Goal: Communication & Community: Ask a question

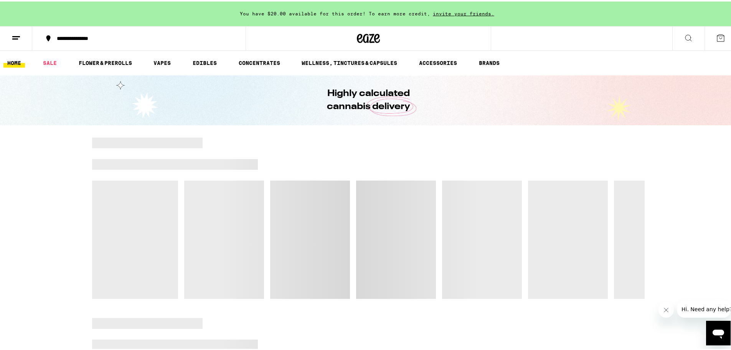
click at [711, 333] on div "Open messaging window" at bounding box center [718, 332] width 23 height 23
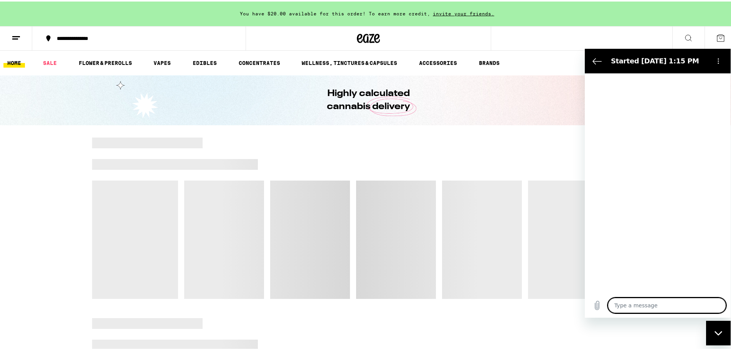
type textarea "x"
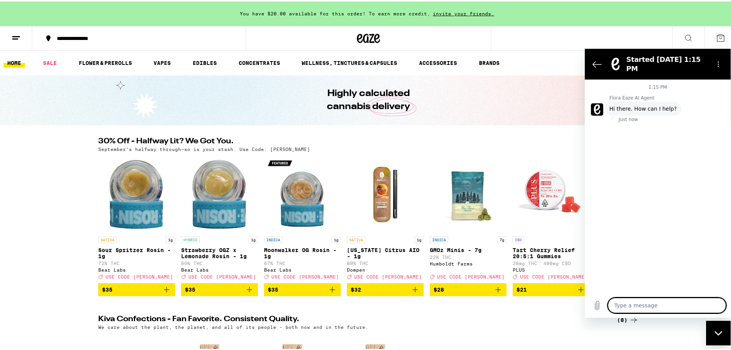
type textarea "H"
type textarea "x"
type textarea "Hi"
type textarea "x"
type textarea "Hi"
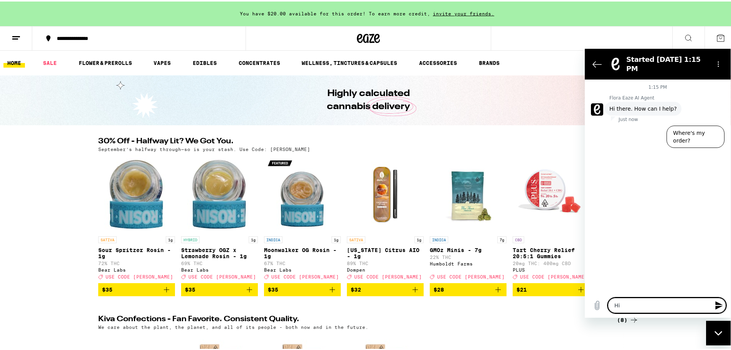
type textarea "x"
type textarea "Hi I"
type textarea "x"
type textarea "Hi I"
type textarea "x"
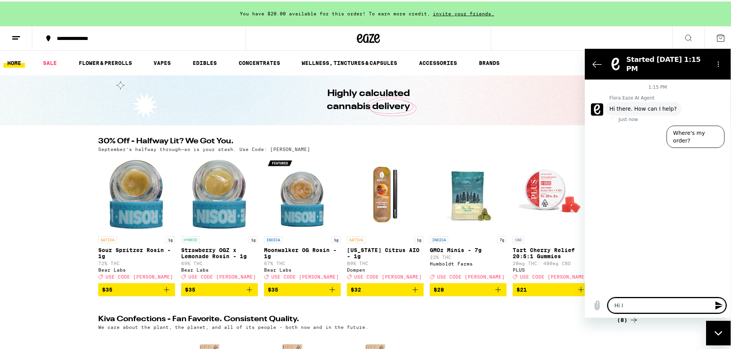
type textarea "Hi I w"
type textarea "x"
type textarea "Hi I wa"
type textarea "x"
type textarea "Hi I wan"
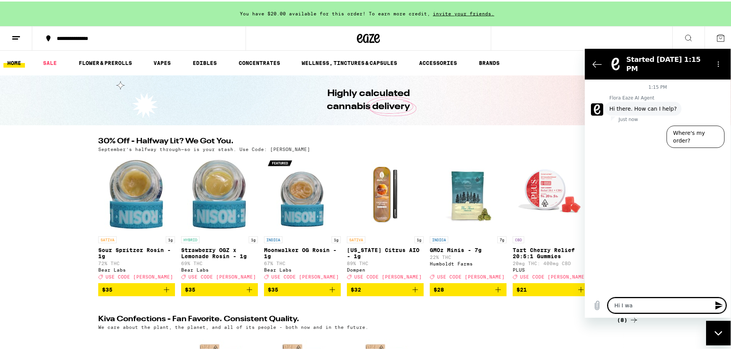
type textarea "x"
type textarea "Hi I want"
type textarea "x"
type textarea "Hi I want"
type textarea "x"
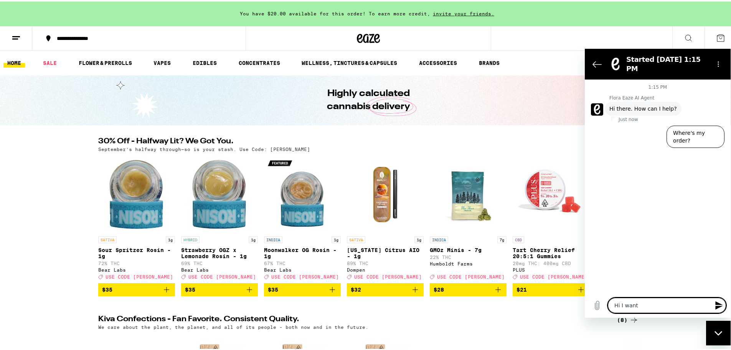
type textarea "Hi I want t"
type textarea "x"
type textarea "Hi I want to"
type textarea "x"
type textarea "Hi I want to"
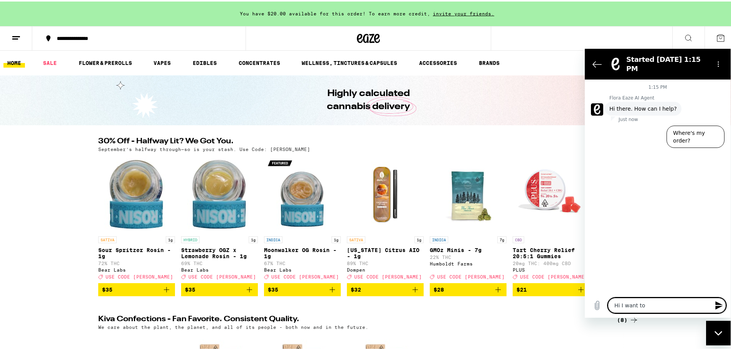
type textarea "x"
type textarea "Hi I want to k"
type textarea "x"
type textarea "Hi I want to kn"
type textarea "x"
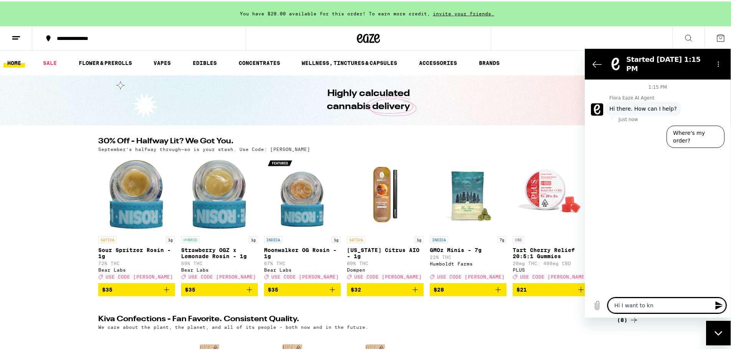
type textarea "Hi I want to kno"
type textarea "x"
type textarea "Hi I want to know"
type textarea "x"
type textarea "Hi I want to know"
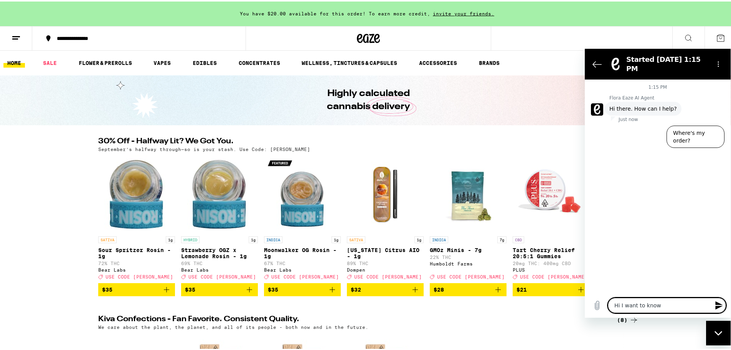
type textarea "x"
type textarea "Hi I want to know h"
type textarea "x"
type textarea "Hi I want to know ho"
type textarea "x"
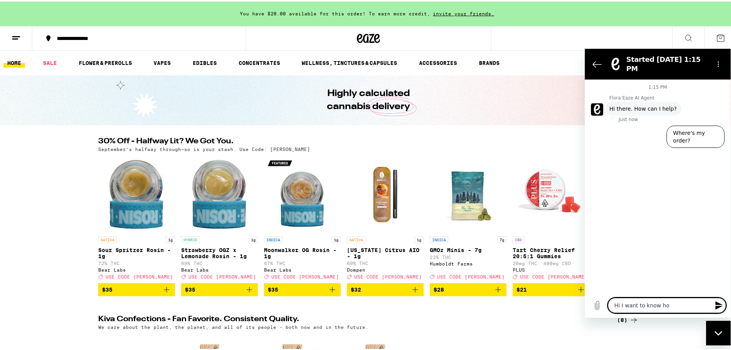
type textarea "Hi I want to know how"
type textarea "x"
type textarea "Hi I want to know how"
type textarea "x"
type textarea "Hi I want to know how l"
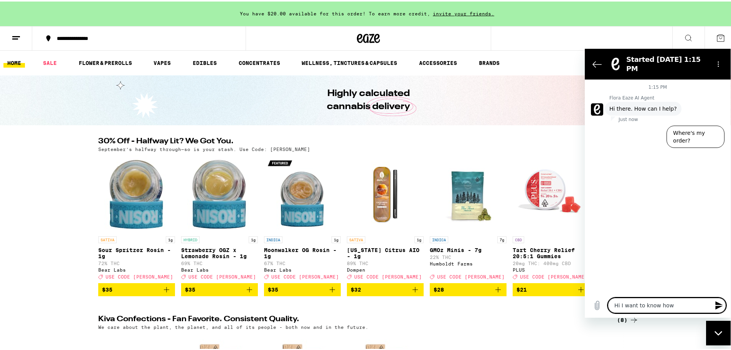
type textarea "x"
type textarea "Hi I want to know how lo"
type textarea "x"
type textarea "Hi I want to know how [PERSON_NAME]"
type textarea "x"
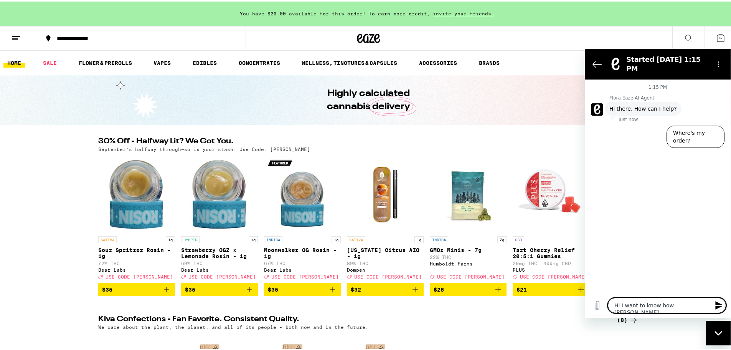
type textarea "Hi I want to know how long"
type textarea "x"
type textarea "Hi I want to know how long"
type textarea "x"
type textarea "Hi I want to know how long t"
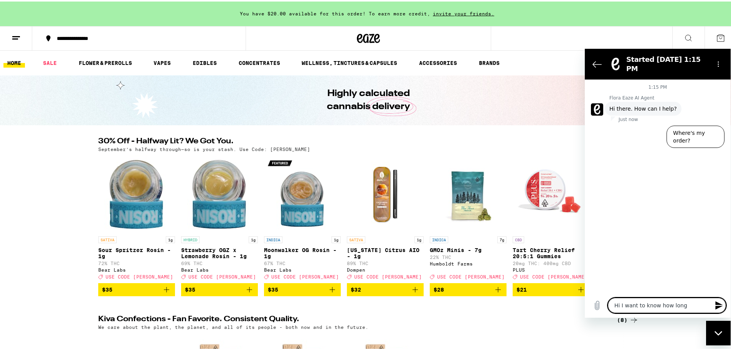
type textarea "x"
type textarea "Hi I want to know how long th"
type textarea "x"
type textarea "Hi I want to know how long the"
type textarea "x"
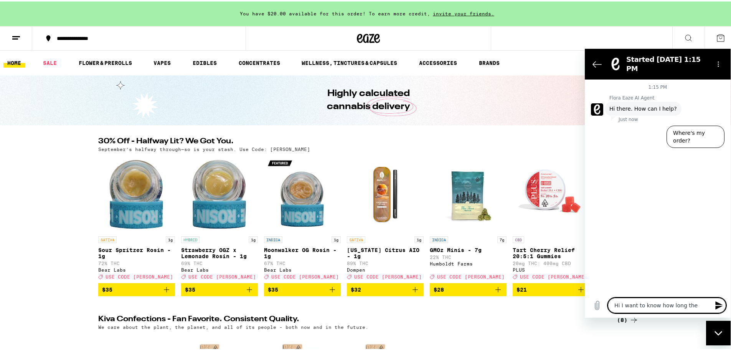
type textarea "Hi I want to know how long the"
type textarea "x"
type textarea "Hi I want to know how long the c"
type textarea "x"
type textarea "Hi I want to know how long the cr"
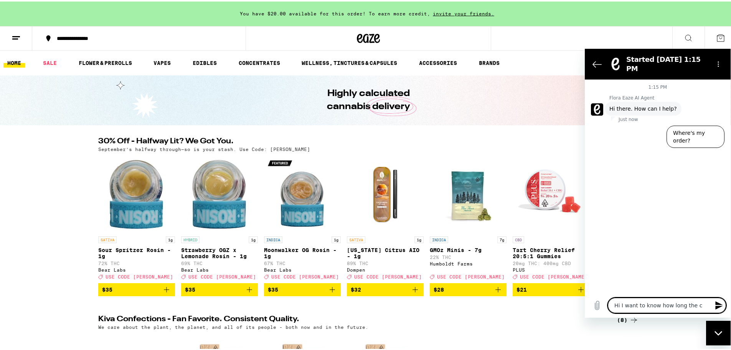
type textarea "x"
type textarea "Hi I want to know how long the cre"
type textarea "x"
type textarea "Hi I want to know how long the cred"
type textarea "x"
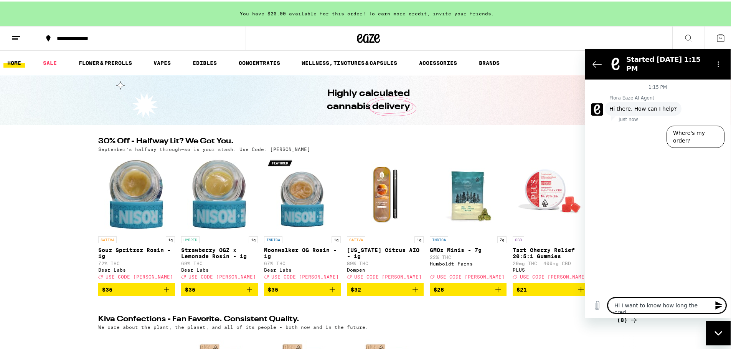
type textarea "Hi I want to know how long the credi"
type textarea "x"
type textarea "Hi I want to know how long the credit"
type textarea "x"
type textarea "Hi I want to know how long the credits"
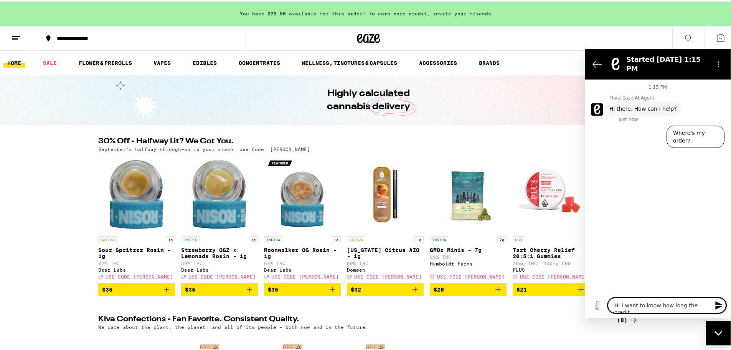
type textarea "x"
type textarea "Hi I want to know how long the credits"
type textarea "x"
type textarea "Hi I want to know how long the credits o"
type textarea "x"
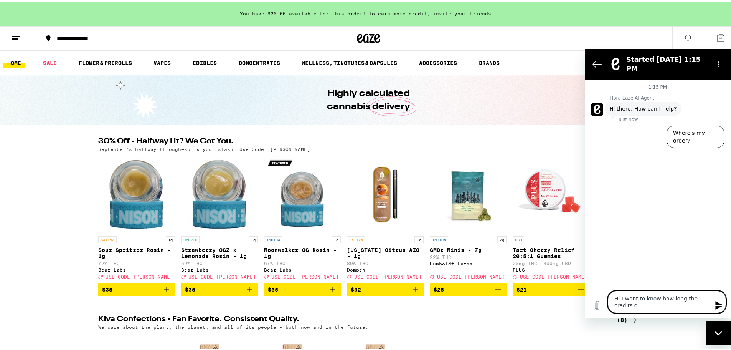
type textarea "Hi I want to know how long the credits on"
type textarea "x"
type textarea "Hi I want to know how long the credits on"
type textarea "x"
type textarea "Hi I want to know how long the credits on m"
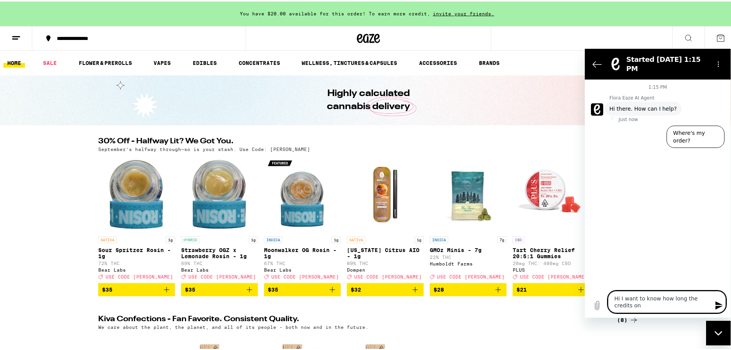
type textarea "x"
type textarea "Hi I want to know how long the credits on my"
type textarea "x"
type textarea "Hi I want to know how long the credits on my"
type textarea "x"
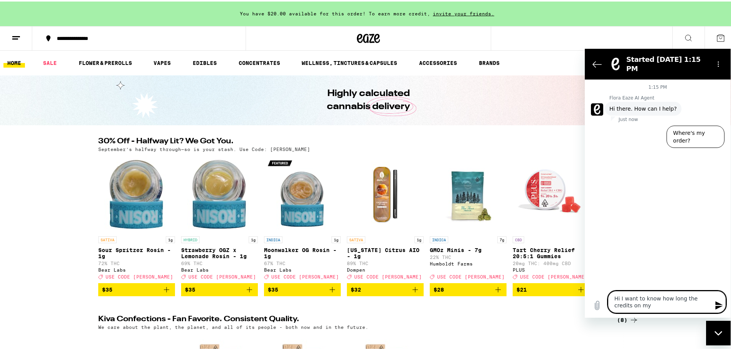
type textarea "Hi I want to know how long the credits on my a"
type textarea "x"
type textarea "Hi I want to know how long the credits on my ac"
type textarea "x"
type textarea "Hi I want to know how long the credits on my acc"
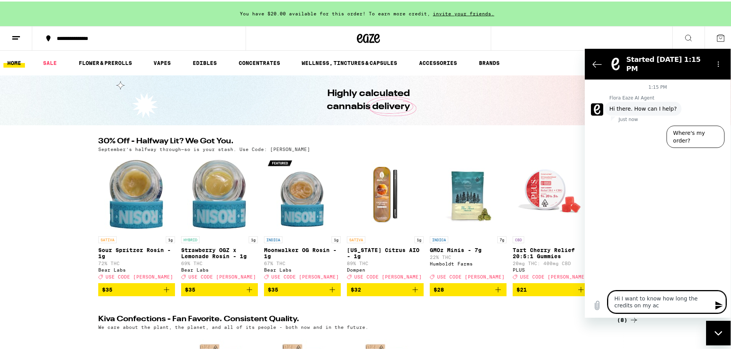
type textarea "x"
type textarea "Hi I want to know how long the credits on my acco"
type textarea "x"
type textarea "Hi I want to know how long the credits on my accou"
type textarea "x"
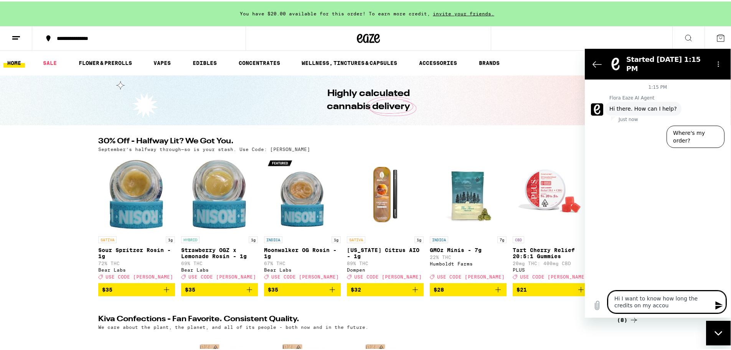
type textarea "Hi I want to know how long the credits on my accoun"
type textarea "x"
type textarea "Hi I want to know how long the credits on my account"
type textarea "x"
type textarea "Hi I want to know how long the credits on my account"
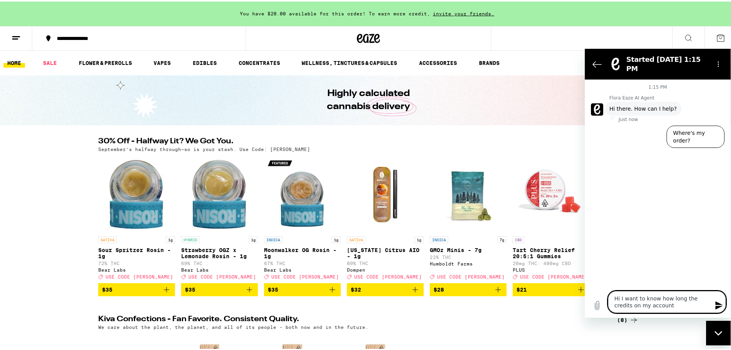
type textarea "x"
type textarea "Hi I want to know how long the credits on my account w"
type textarea "x"
type textarea "Hi I want to know how long the credits on my account wi"
type textarea "x"
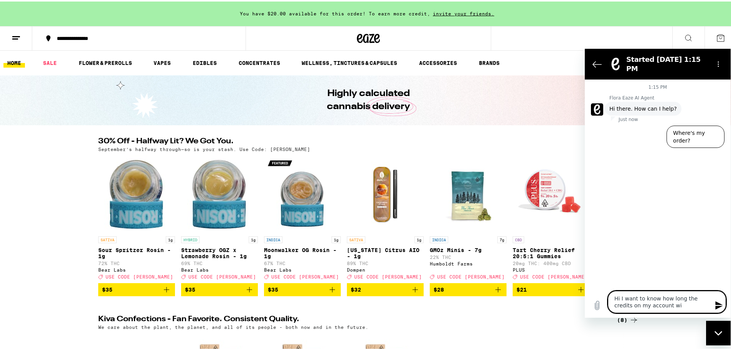
type textarea "Hi I want to know how long the credits on my account wil"
type textarea "x"
type textarea "Hi I want to know how long the credits on my account will"
type textarea "x"
type textarea "Hi I want to know how long the credits on my account will"
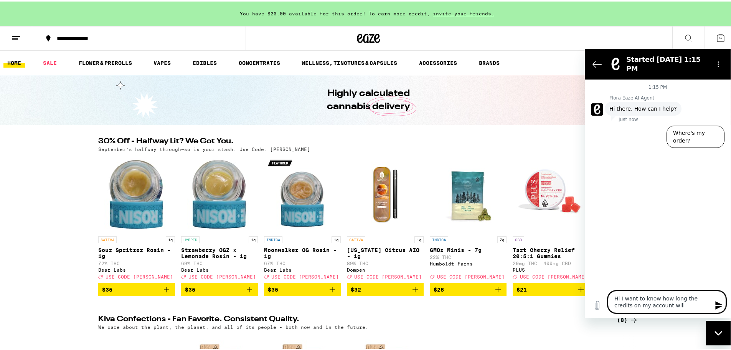
type textarea "x"
type textarea "Hi I want to know how long the credits on my account will la"
type textarea "x"
type textarea "Hi I want to know how long the credits on my account will las"
type textarea "x"
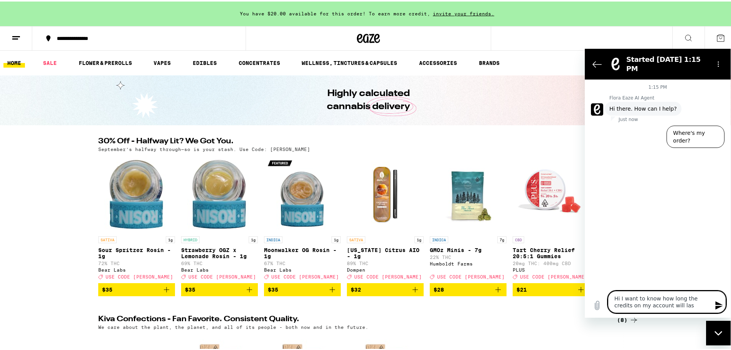
type textarea "Hi I want to know how long the credits on my account will last"
type textarea "x"
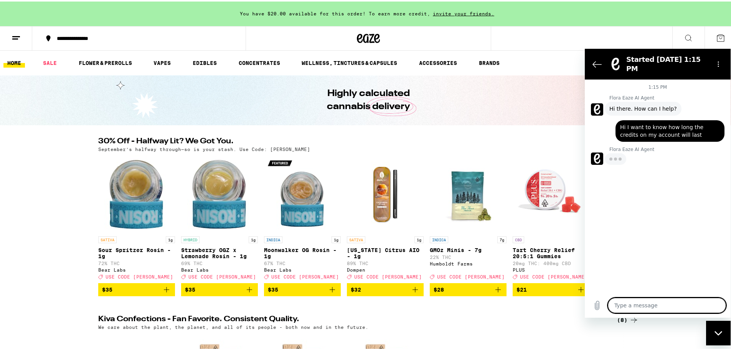
type textarea "x"
type textarea "T"
type textarea "x"
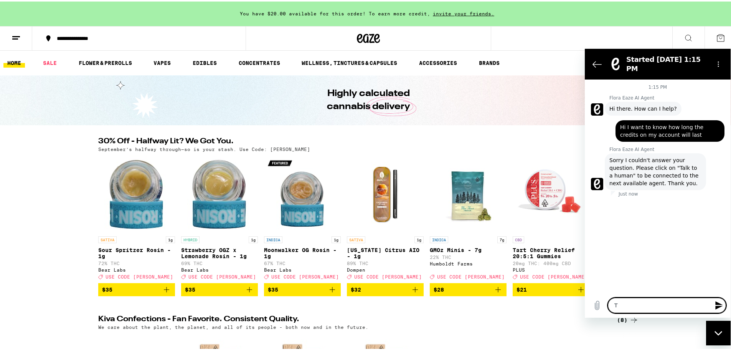
type textarea "Ta"
type textarea "x"
type textarea "Tal"
type textarea "x"
type textarea "Talk"
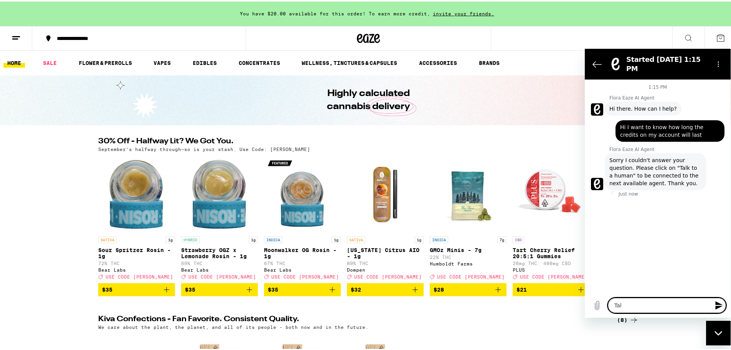
type textarea "x"
type textarea "Talk"
type textarea "x"
type textarea "Talk t"
type textarea "x"
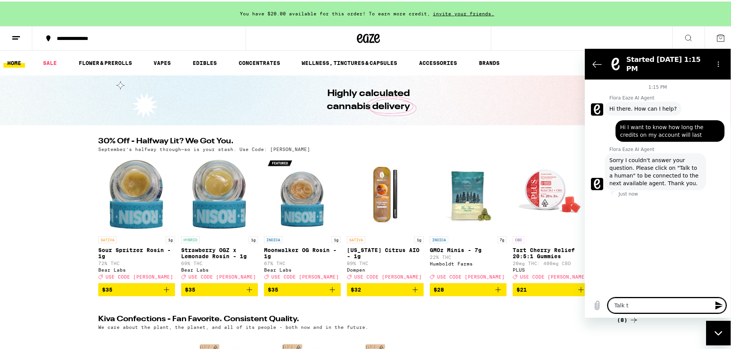
type textarea "Talk to"
type textarea "x"
type textarea "Talk to"
type textarea "x"
type textarea "Talk to a"
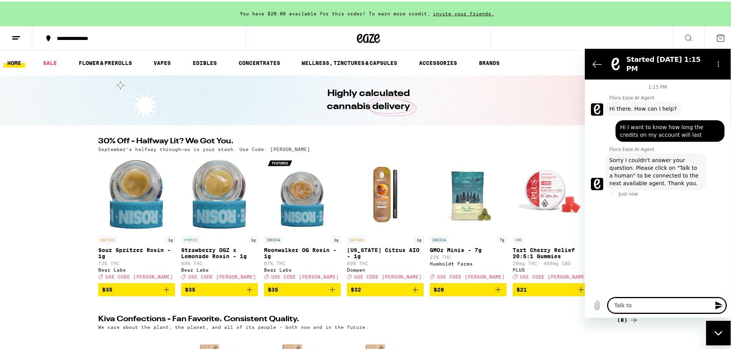
type textarea "x"
type textarea "Talk to a"
type textarea "x"
type textarea "Talk to a h"
type textarea "x"
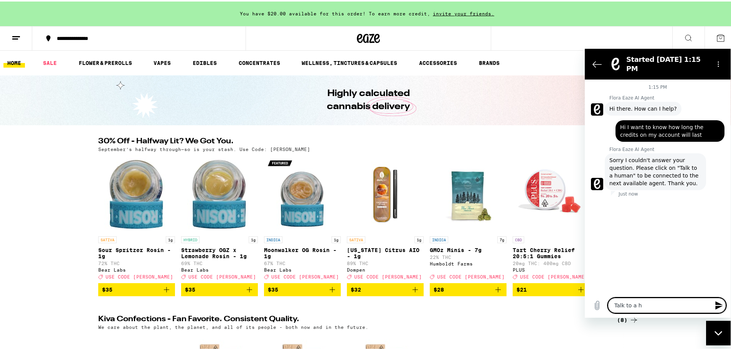
type textarea "Talk to a hu"
type textarea "x"
type textarea "Talk to a hui"
type textarea "x"
type textarea "Talk to a hu"
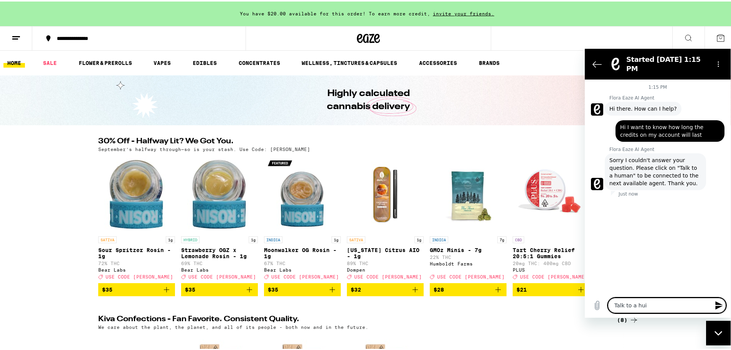
type textarea "x"
type textarea "Talk to a hum"
type textarea "x"
type textarea "Talk to a huma"
type textarea "x"
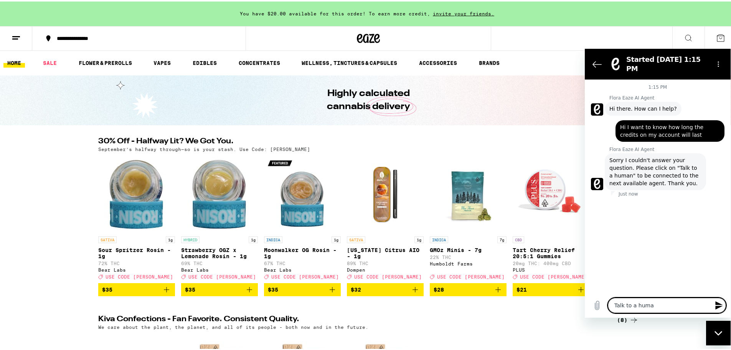
type textarea "Talk to a human"
type textarea "x"
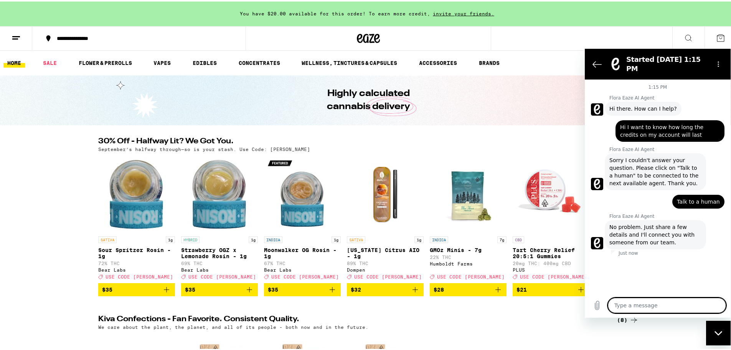
type textarea "x"
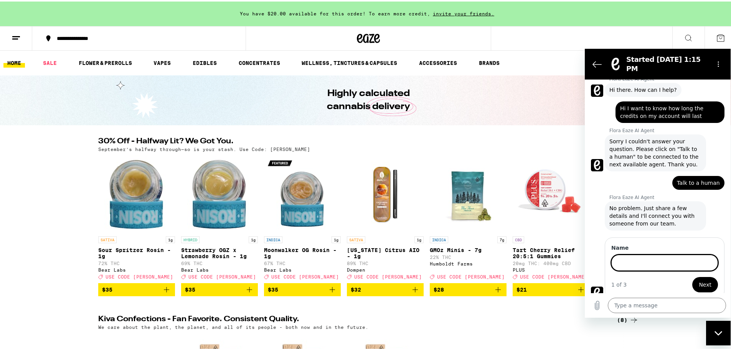
scroll to position [18, 0]
type input "[PERSON_NAME]"
click at [693, 276] on button "Next" at bounding box center [706, 283] width 26 height 15
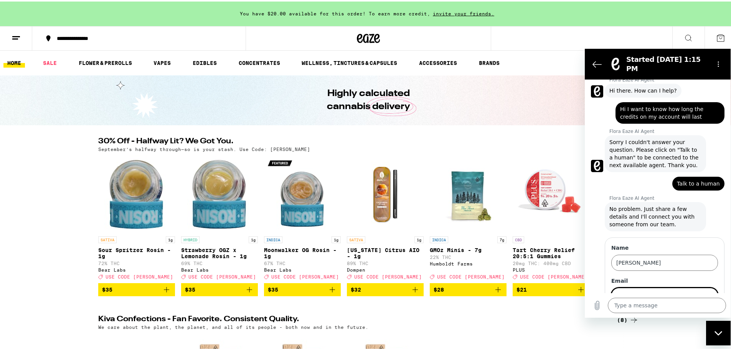
scroll to position [51, 0]
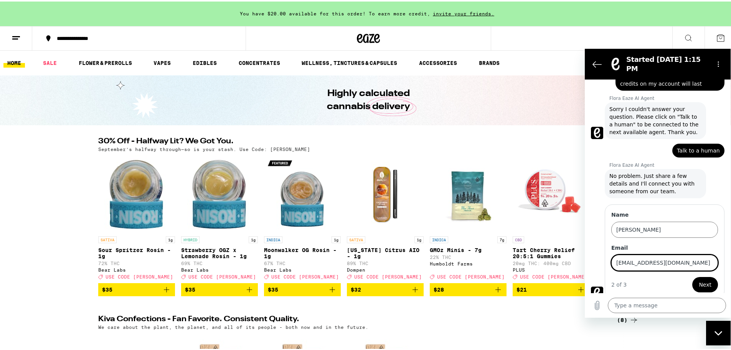
type input "[EMAIL_ADDRESS][DOMAIN_NAME]"
click at [693, 276] on button "Next" at bounding box center [706, 283] width 26 height 15
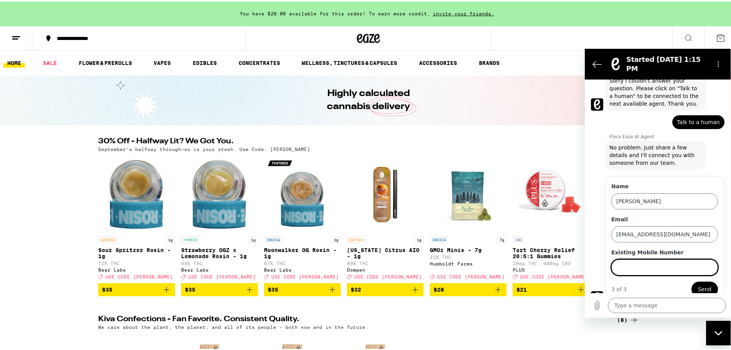
scroll to position [84, 0]
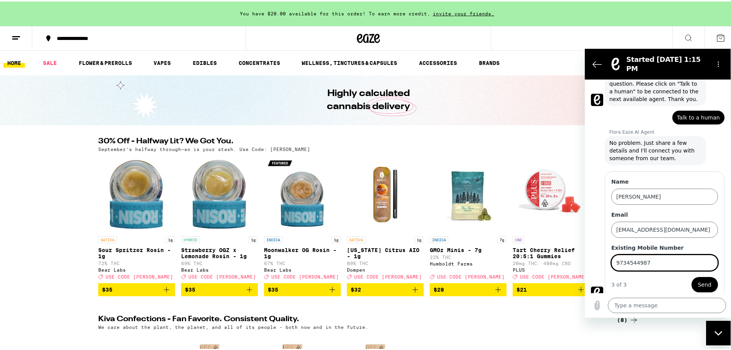
type input "9734544987"
click at [692, 276] on button "Send" at bounding box center [705, 283] width 26 height 15
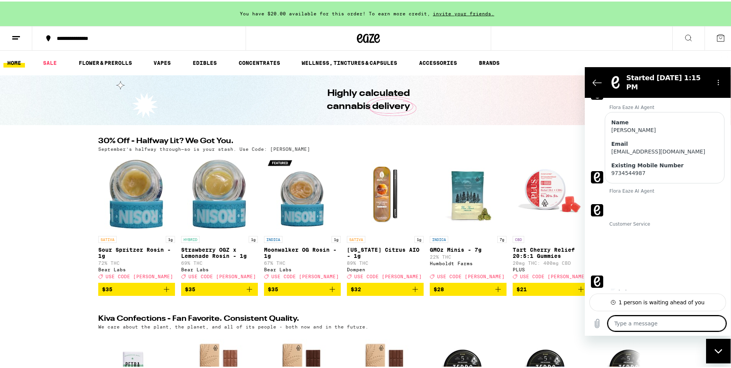
scroll to position [174, 0]
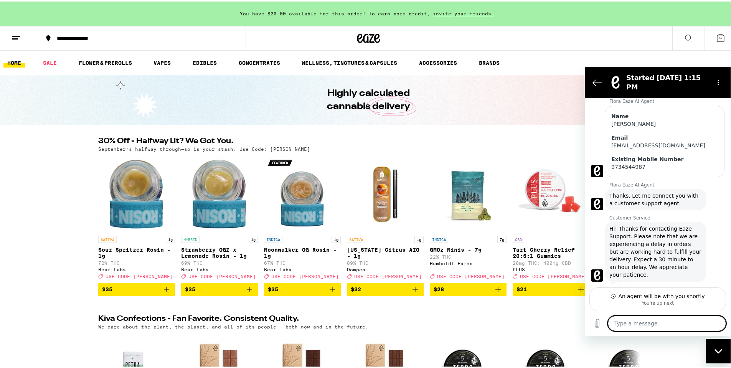
click at [664, 282] on div "Just now" at bounding box center [671, 285] width 120 height 6
click at [673, 268] on span "Hi! Thanks for contacting Eaze Support. Please note that we are experiencing a …" at bounding box center [656, 252] width 92 height 54
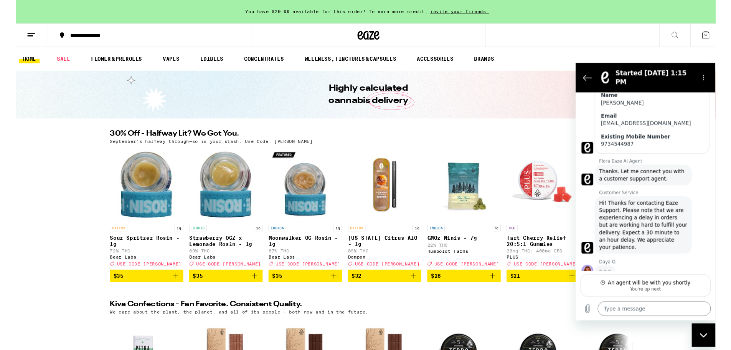
scroll to position [189, 0]
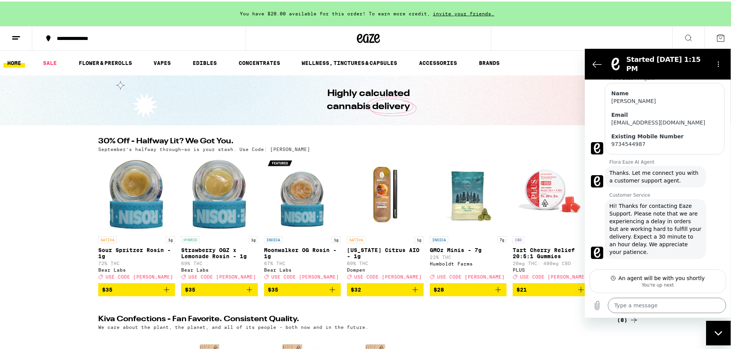
type textarea "x"
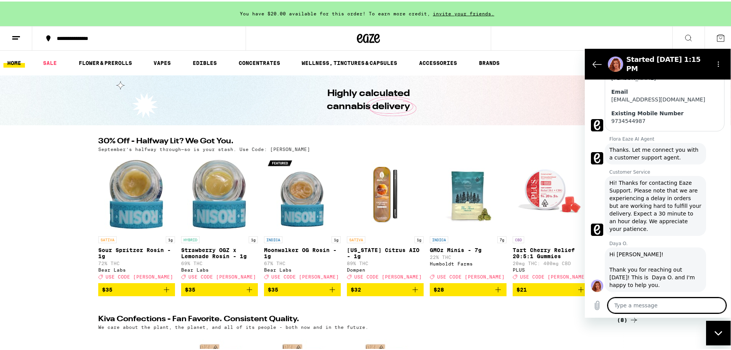
scroll to position [203, 0]
click at [651, 310] on textarea at bounding box center [667, 304] width 118 height 15
type textarea "H"
type textarea "x"
type textarea "Hi"
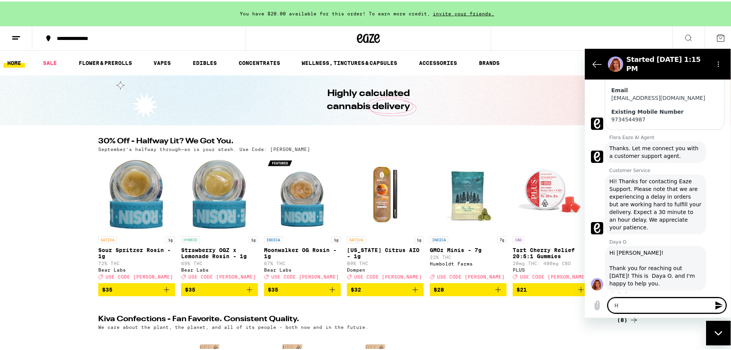
type textarea "x"
type textarea "Hi"
type textarea "x"
type textarea "Hi D"
type textarea "x"
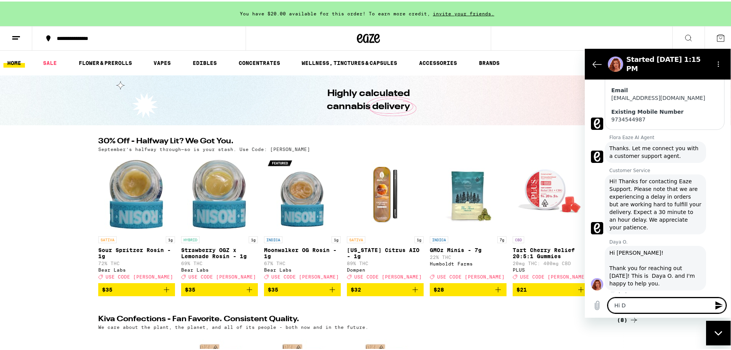
type textarea "Hi Da"
type textarea "x"
type textarea "Hi Day"
type textarea "x"
type textarea "Hi [PERSON_NAME]"
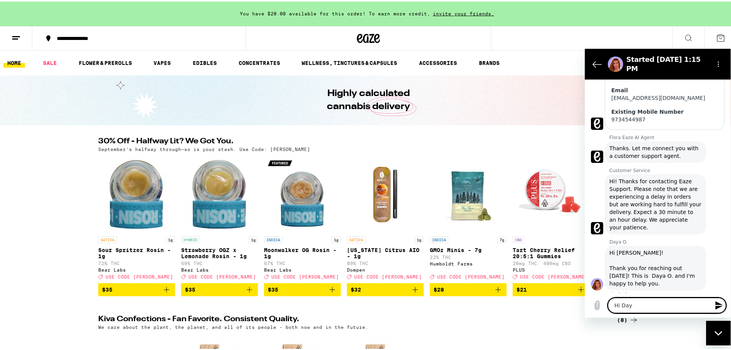
type textarea "x"
type textarea "Hi Daya-"
type textarea "x"
type textarea "Hi Daya-"
type textarea "x"
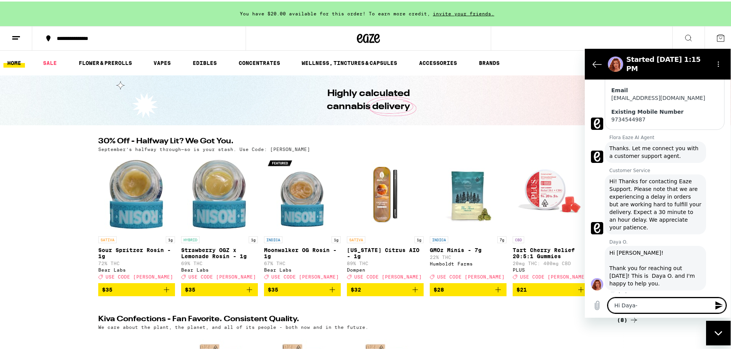
type textarea "Hi Daya-"
type textarea "x"
type textarea "Hi [PERSON_NAME]"
type textarea "x"
type textarea "Hi [PERSON_NAME]"
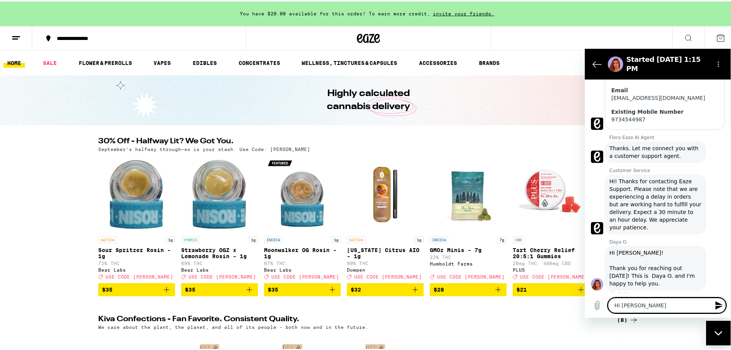
type textarea "x"
type textarea "Hi Daya t"
type textarea "x"
type textarea "Hi Daya th"
type textarea "x"
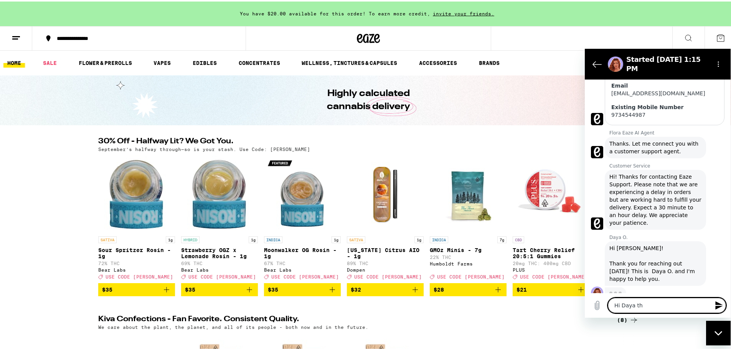
type textarea "Hi Daya tha"
type textarea "x"
type textarea "Hi Daya than"
type textarea "x"
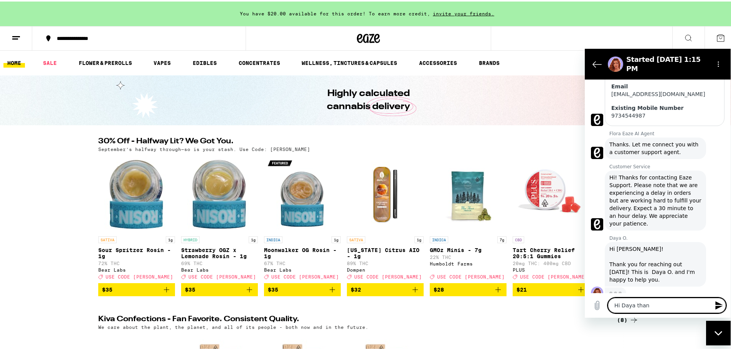
type textarea "Hi [PERSON_NAME] thank"
type textarea "x"
type textarea "Hi [PERSON_NAME] thanks"
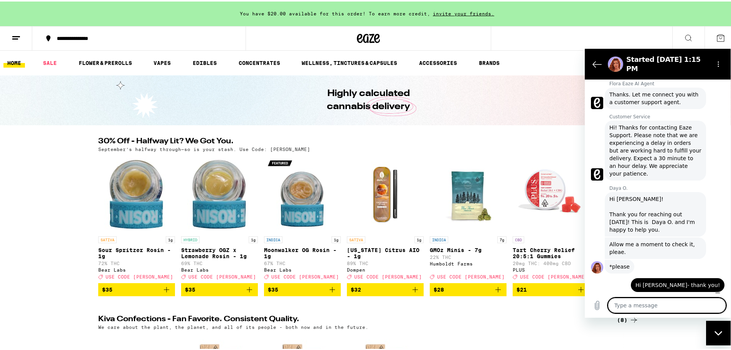
scroll to position [258, 0]
click at [654, 257] on div "Daya O. says: *please" at bounding box center [661, 264] width 140 height 15
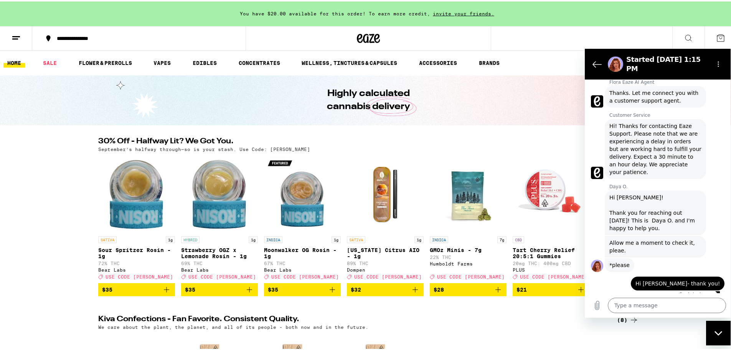
click at [0, 262] on div "30% Off - Halfway Lit? We Got You. (155) September’s halfway through—so is your…" at bounding box center [368, 215] width 737 height 159
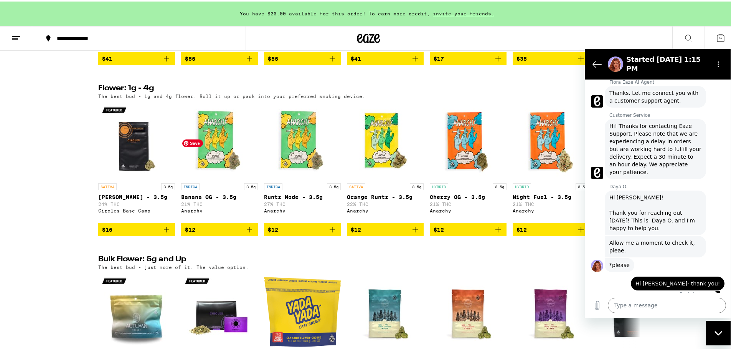
scroll to position [960, 0]
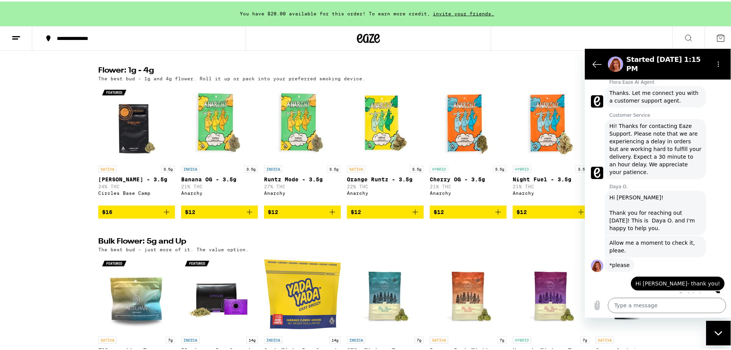
click at [50, 202] on div "Flower: 1g - 4g (112) The best bud - 1g and 4g flower. Roll it up or pack into …" at bounding box center [368, 141] width 737 height 152
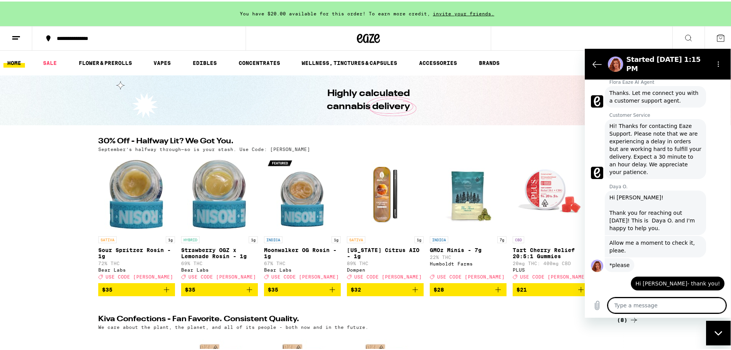
scroll to position [299, 0]
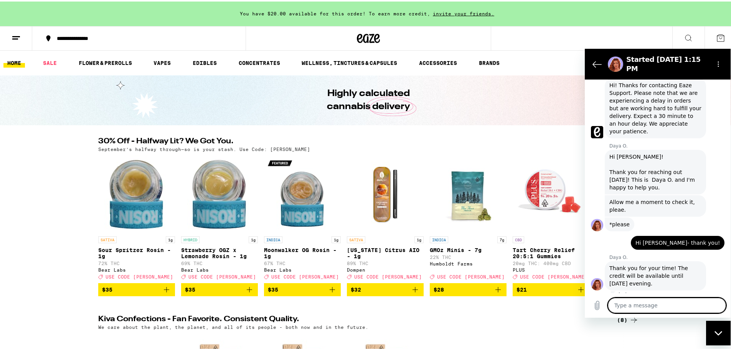
click at [690, 308] on textarea at bounding box center [667, 304] width 118 height 15
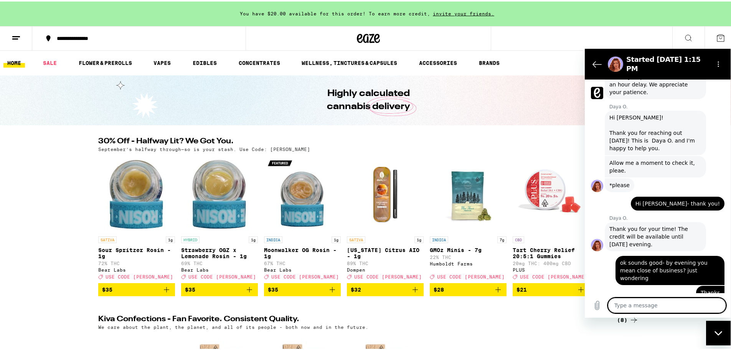
scroll to position [340, 0]
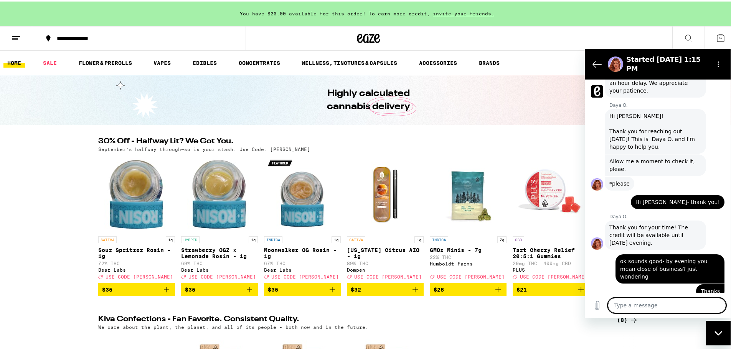
click at [629, 267] on div "says: ok sounds good- by evening you mean close of business? just wondering" at bounding box center [670, 268] width 109 height 29
click at [625, 283] on div "says: Thanks" at bounding box center [655, 290] width 140 height 15
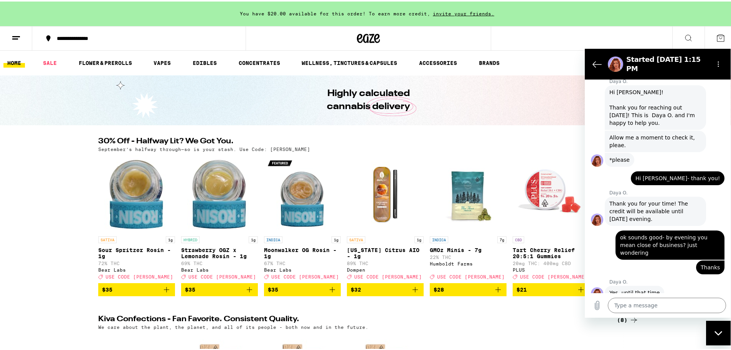
scroll to position [365, 0]
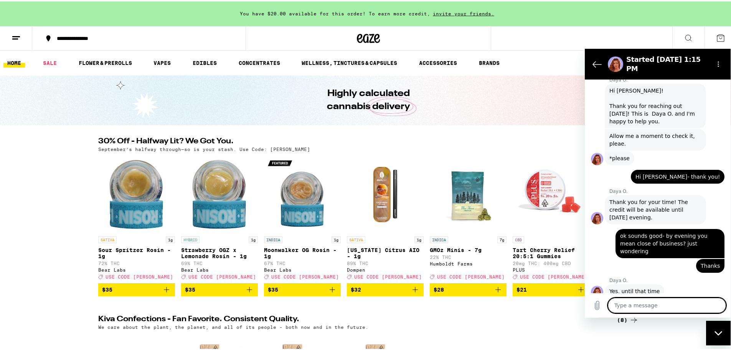
click at [660, 303] on textarea at bounding box center [667, 304] width 118 height 15
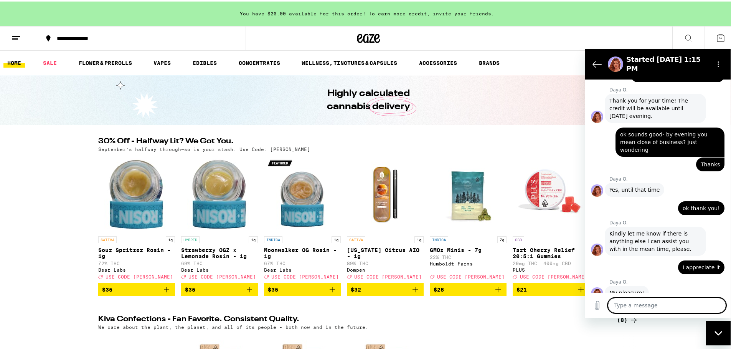
scroll to position [468, 0]
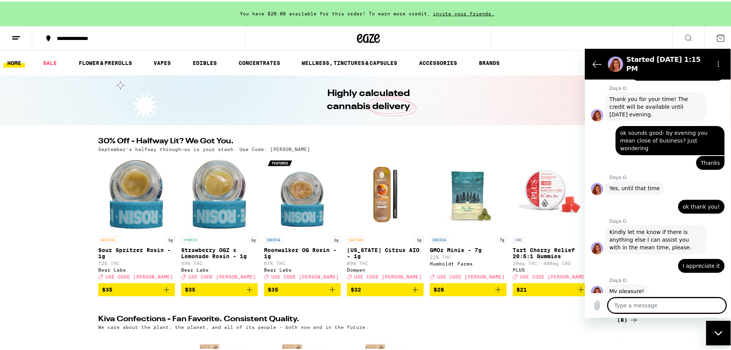
click at [638, 254] on div "says: I appreciate it" at bounding box center [655, 263] width 140 height 18
click at [629, 310] on textarea at bounding box center [667, 304] width 118 height 15
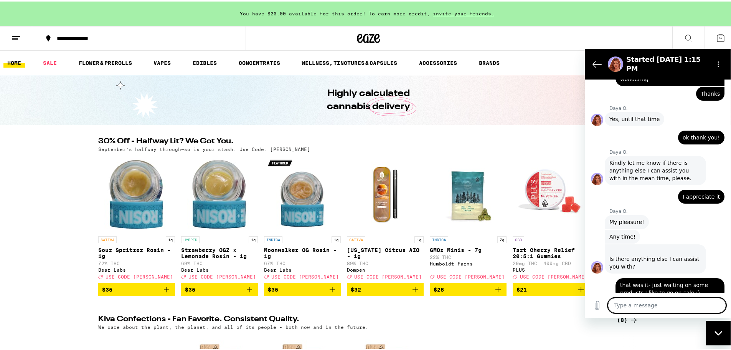
scroll to position [539, 0]
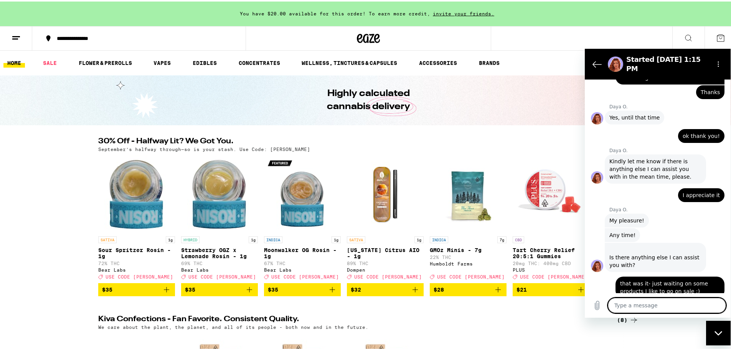
click at [658, 227] on div "Daya O. says: Any time!" at bounding box center [661, 234] width 140 height 15
click at [595, 60] on icon "Back to the conversation list" at bounding box center [597, 63] width 9 height 9
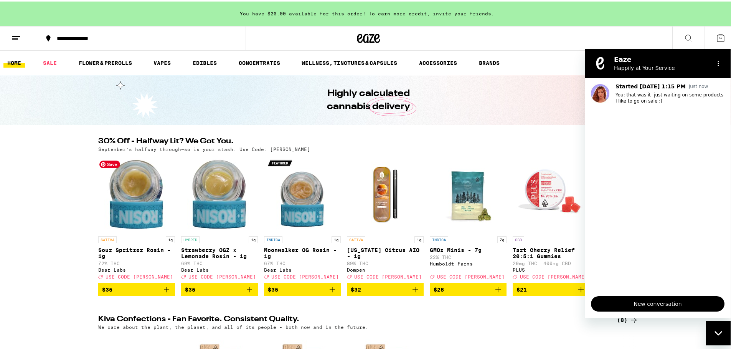
click at [43, 215] on div "30% Off - Halfway Lit? We Got You. (155) September’s halfway through—so is your…" at bounding box center [368, 215] width 737 height 159
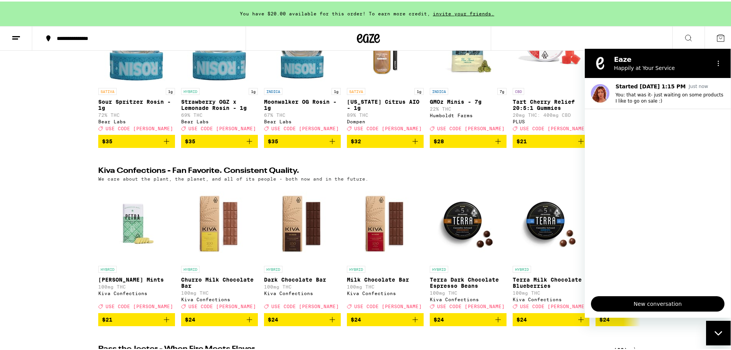
scroll to position [38, 0]
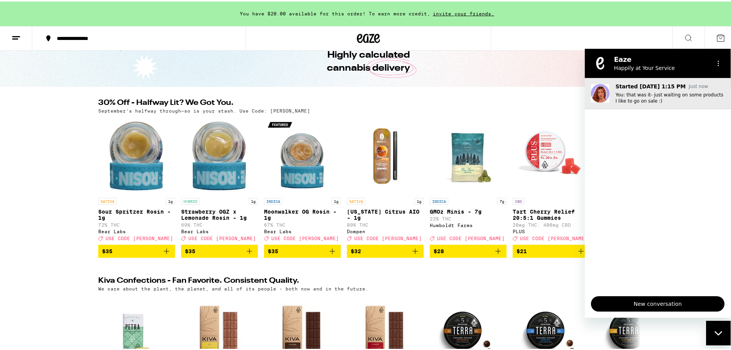
click at [663, 90] on div "Started [DATE] 1:15 PM Just now You: that was it- just waiting on some products…" at bounding box center [670, 92] width 109 height 21
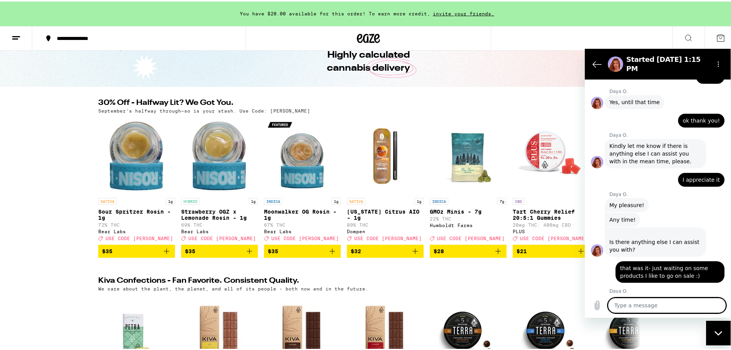
scroll to position [553, 0]
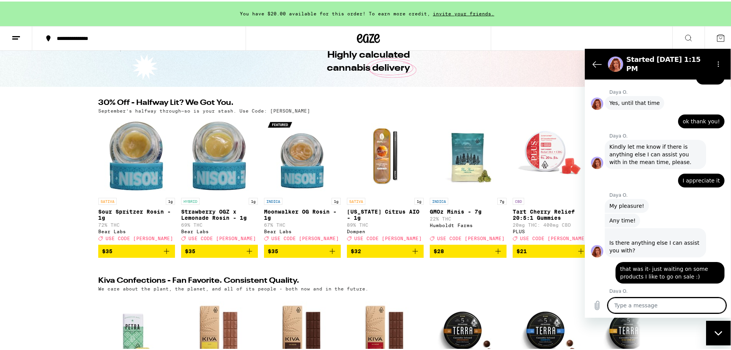
click at [647, 109] on div "says: ok thank you!" at bounding box center [655, 118] width 140 height 18
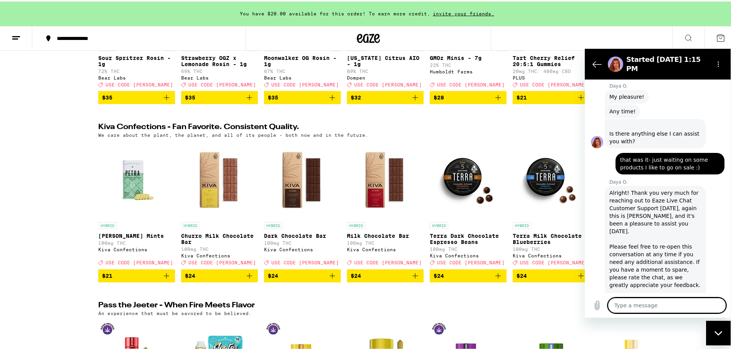
scroll to position [664, 0]
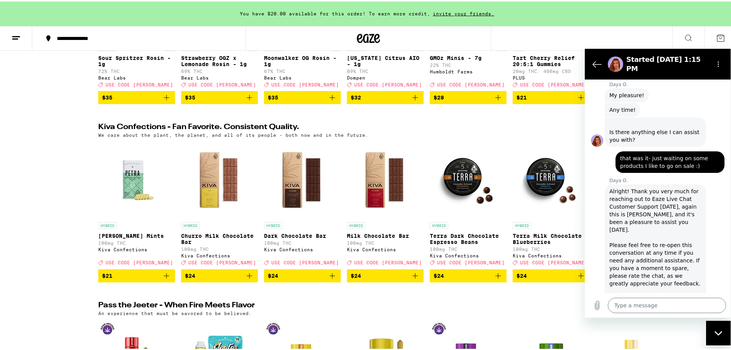
click at [686, 204] on div "Alright! Thank you very much for reaching out to Eaze Live Chat Customer Suppor…" at bounding box center [656, 244] width 92 height 115
click at [707, 223] on div "Daya O. says: Alright! Thank you very much for reaching out to Eaze Live Chat C…" at bounding box center [661, 244] width 140 height 122
click at [713, 59] on button "Options menu" at bounding box center [718, 63] width 15 height 15
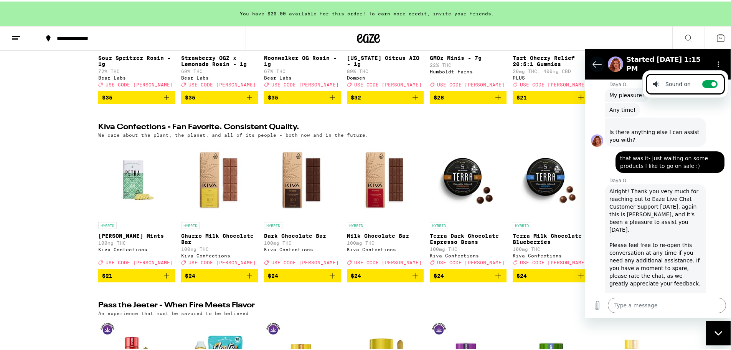
click at [596, 61] on icon "Back to the conversation list" at bounding box center [597, 63] width 9 height 9
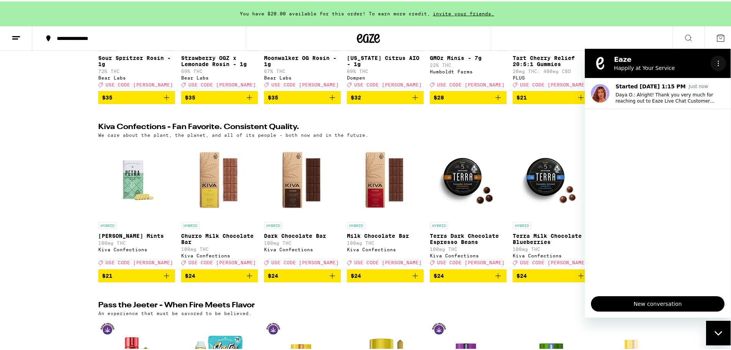
click at [721, 59] on button "Options menu" at bounding box center [718, 62] width 15 height 15
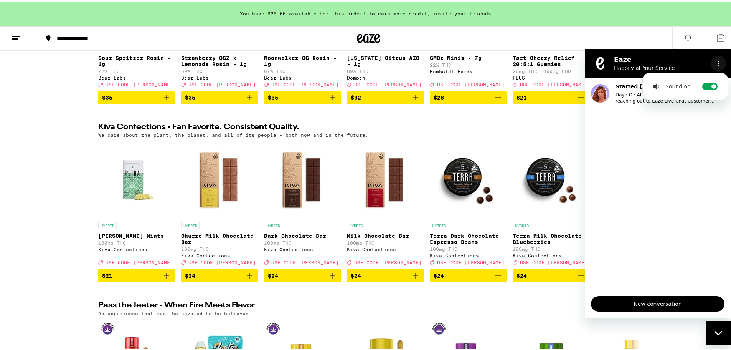
click at [721, 59] on button "Options menu" at bounding box center [718, 62] width 15 height 15
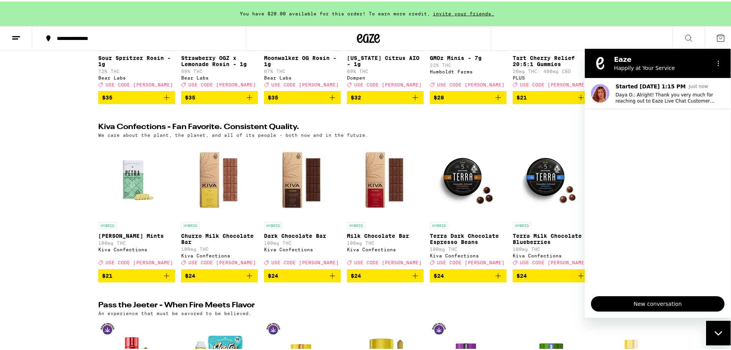
click at [614, 31] on div "**********" at bounding box center [368, 37] width 737 height 25
click at [716, 326] on div "Close messaging window" at bounding box center [718, 332] width 23 height 23
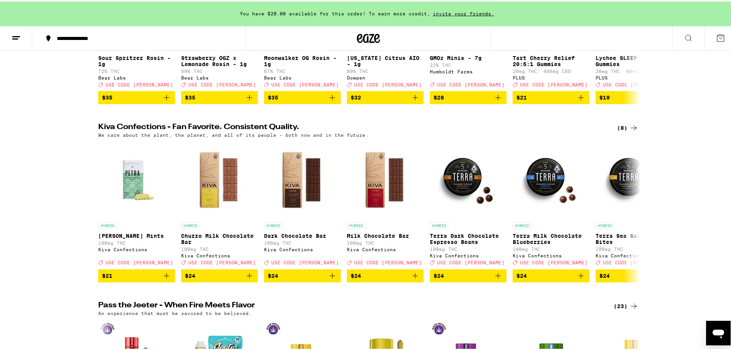
scroll to position [0, 0]
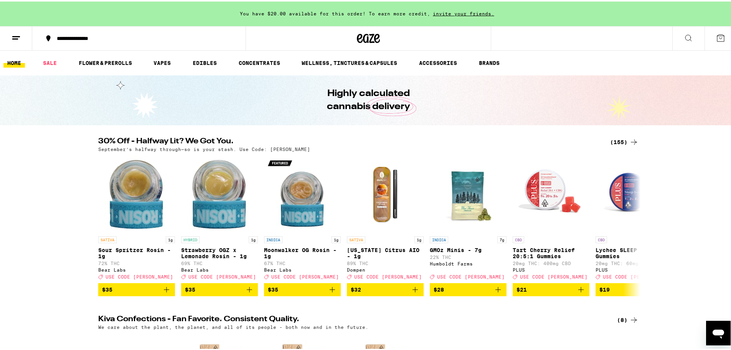
click at [614, 139] on div "(155)" at bounding box center [624, 140] width 28 height 9
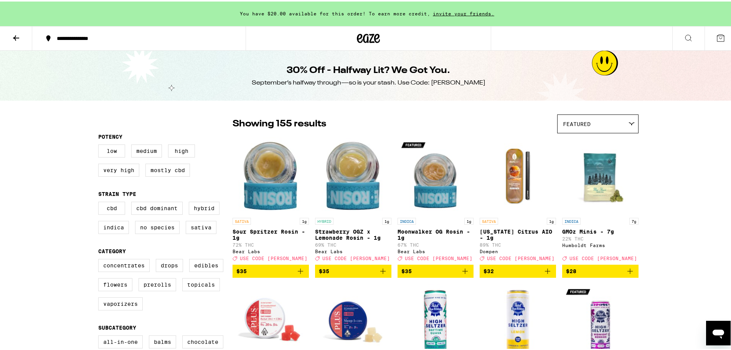
scroll to position [77, 0]
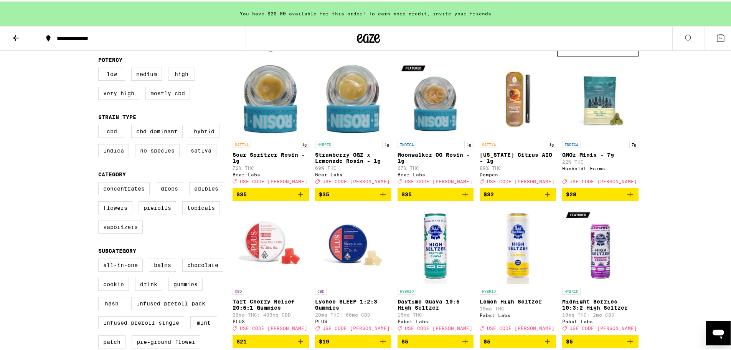
click at [109, 230] on label "Vaporizers" at bounding box center [120, 225] width 45 height 13
click at [100, 182] on input "Vaporizers" at bounding box center [100, 182] width 0 height 0
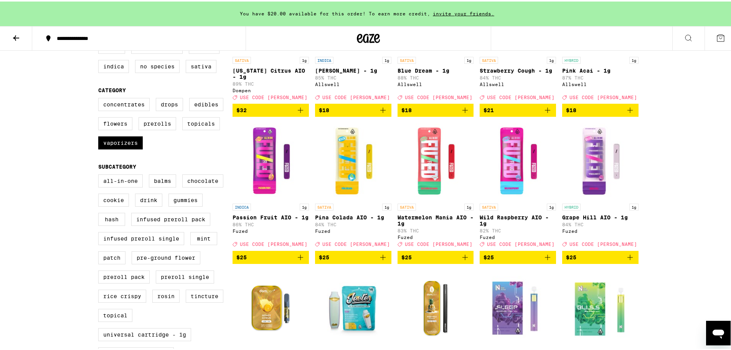
scroll to position [115, 0]
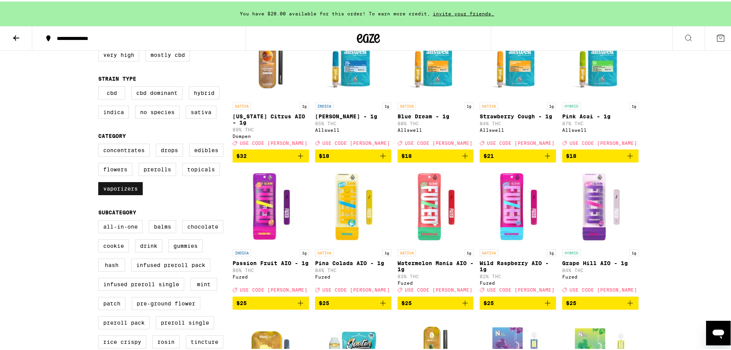
click at [112, 191] on label "Vaporizers" at bounding box center [120, 186] width 45 height 13
click at [100, 144] on input "Vaporizers" at bounding box center [100, 143] width 0 height 0
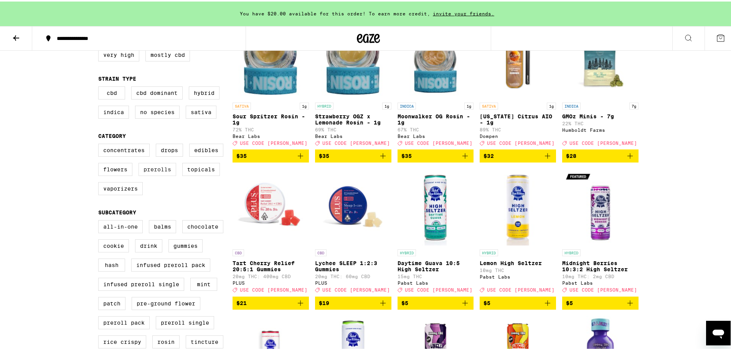
click at [146, 173] on label "Prerolls" at bounding box center [158, 167] width 38 height 13
click at [100, 144] on input "Prerolls" at bounding box center [100, 143] width 0 height 0
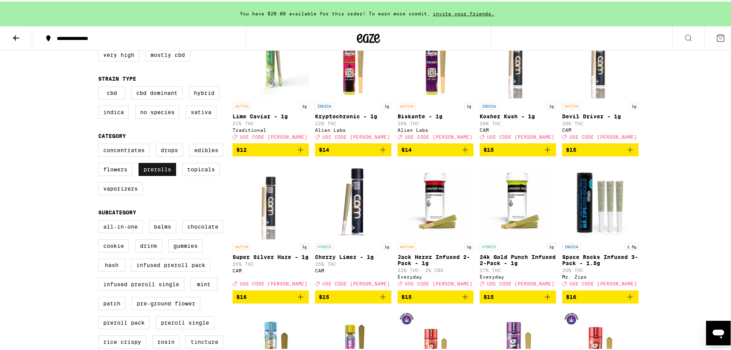
click at [146, 173] on label "Prerolls" at bounding box center [158, 167] width 38 height 13
click at [100, 144] on input "Prerolls" at bounding box center [100, 143] width 0 height 0
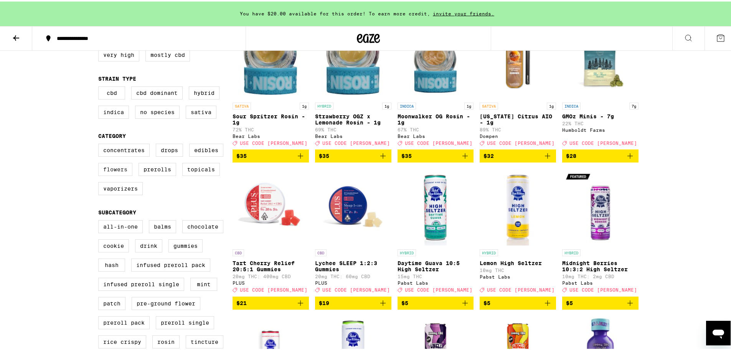
click at [108, 173] on label "Flowers" at bounding box center [115, 167] width 34 height 13
click at [100, 144] on input "Flowers" at bounding box center [100, 143] width 0 height 0
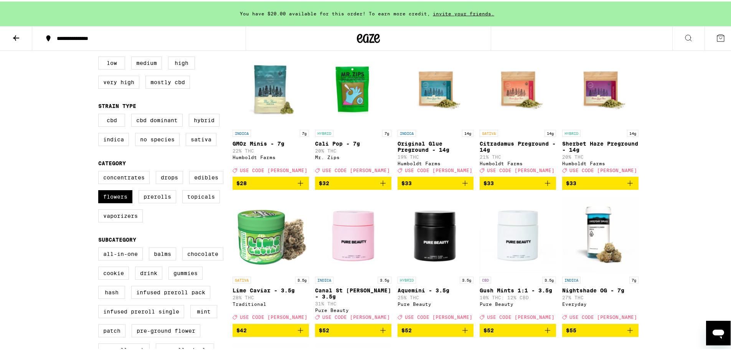
scroll to position [38, 0]
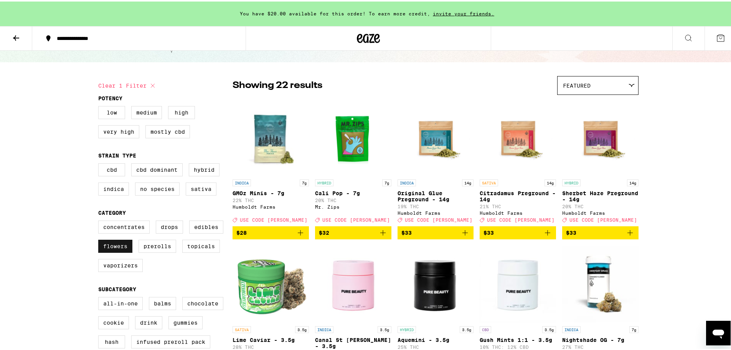
click at [118, 244] on label "Flowers" at bounding box center [115, 244] width 34 height 13
click at [100, 220] on input "Flowers" at bounding box center [100, 220] width 0 height 0
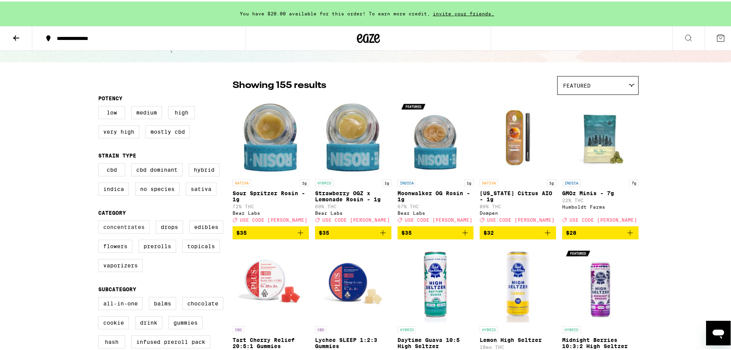
click at [137, 232] on label "Concentrates" at bounding box center [123, 225] width 51 height 13
click at [100, 220] on input "Concentrates" at bounding box center [100, 220] width 0 height 0
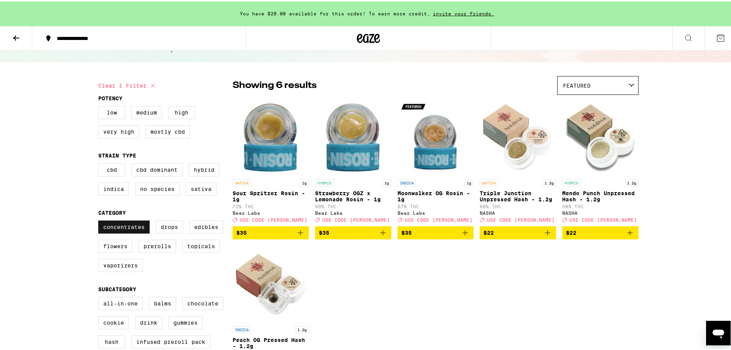
click at [128, 231] on label "Concentrates" at bounding box center [123, 225] width 51 height 13
click at [100, 220] on input "Concentrates" at bounding box center [100, 220] width 0 height 0
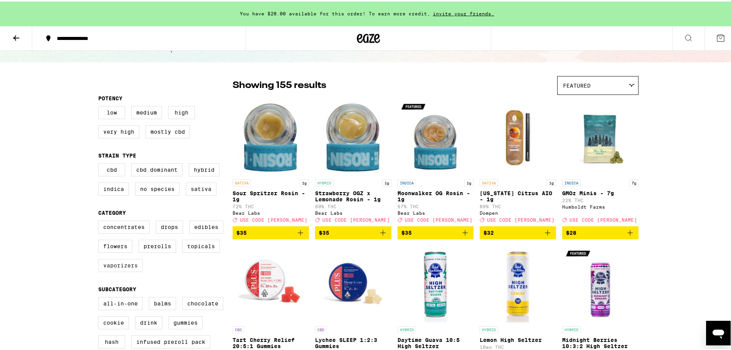
click at [129, 270] on label "Vaporizers" at bounding box center [120, 263] width 45 height 13
click at [100, 220] on input "Vaporizers" at bounding box center [100, 220] width 0 height 0
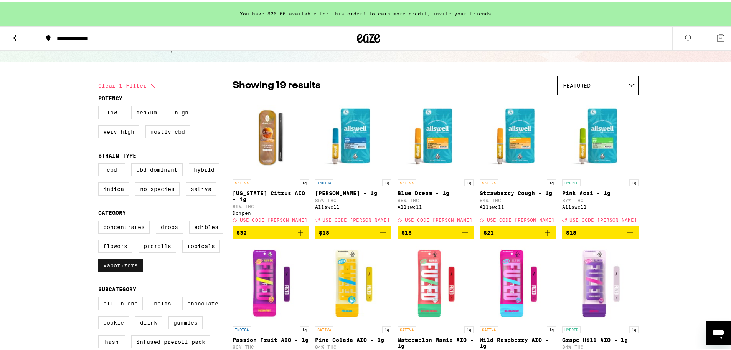
click at [129, 270] on label "Vaporizers" at bounding box center [120, 263] width 45 height 13
click at [100, 220] on input "Vaporizers" at bounding box center [100, 220] width 0 height 0
